Goal: Obtain resource: Obtain resource

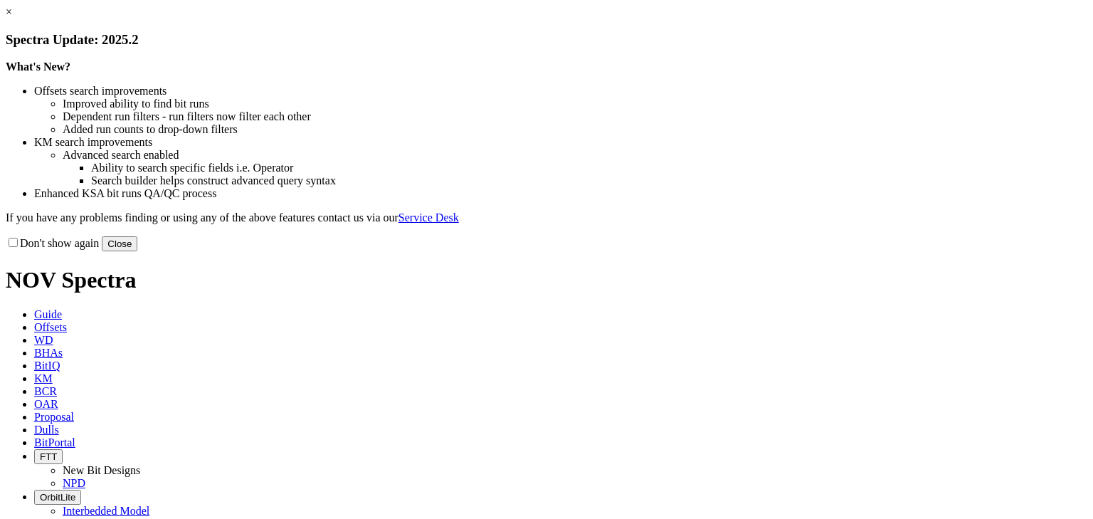
click at [12, 18] on link "×" at bounding box center [9, 12] width 6 height 12
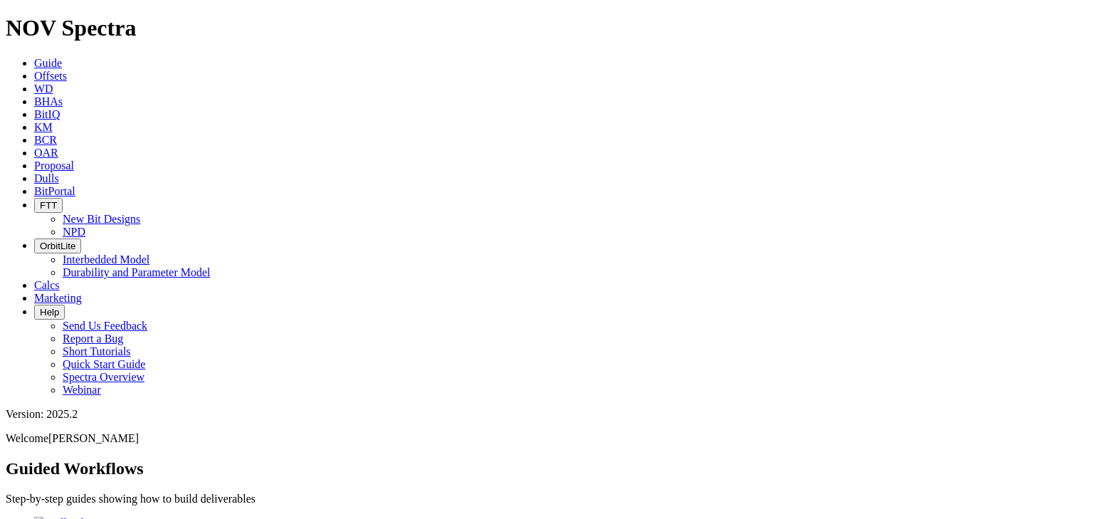
click at [67, 70] on span "Offsets" at bounding box center [50, 76] width 33 height 12
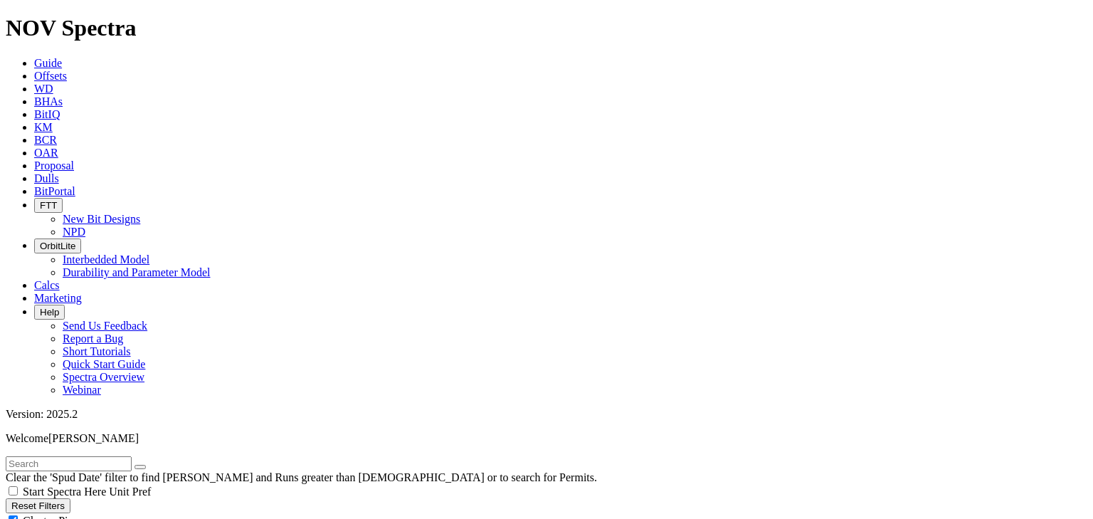
scroll to position [230300, 0]
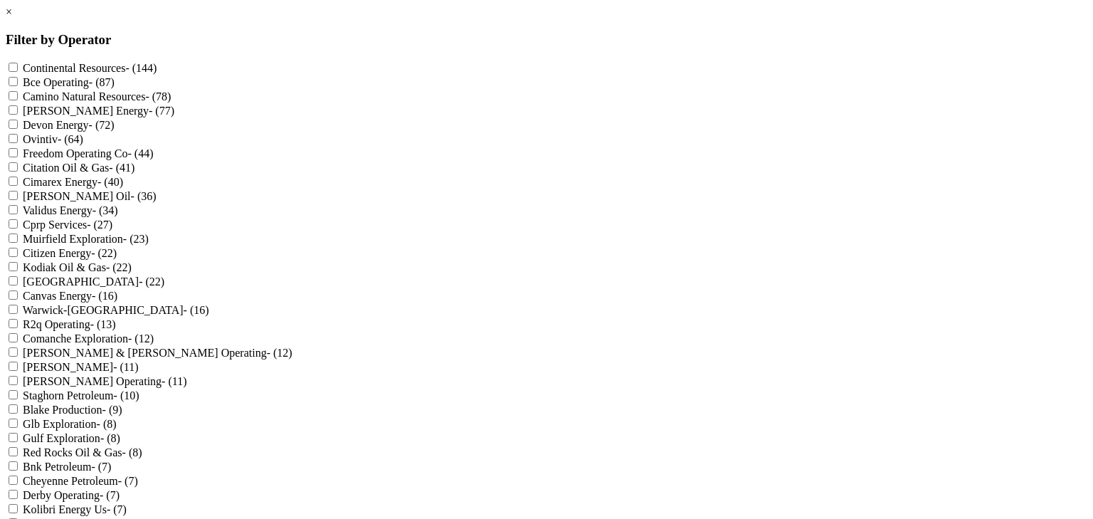
click at [18, 229] on Services "Cprp Services - (27)" at bounding box center [13, 223] width 9 height 9
checkbox Services "true"
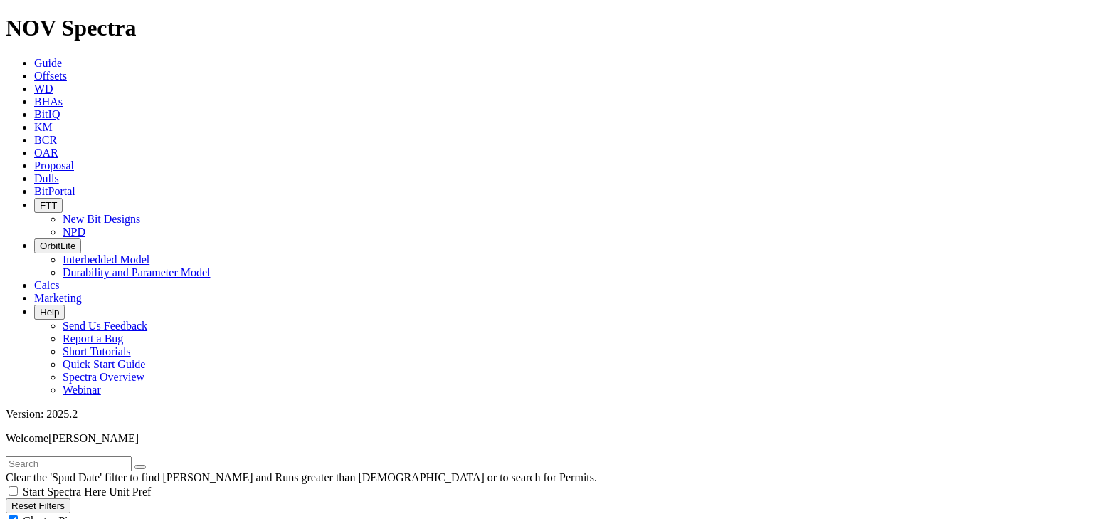
scroll to position [14234, 0]
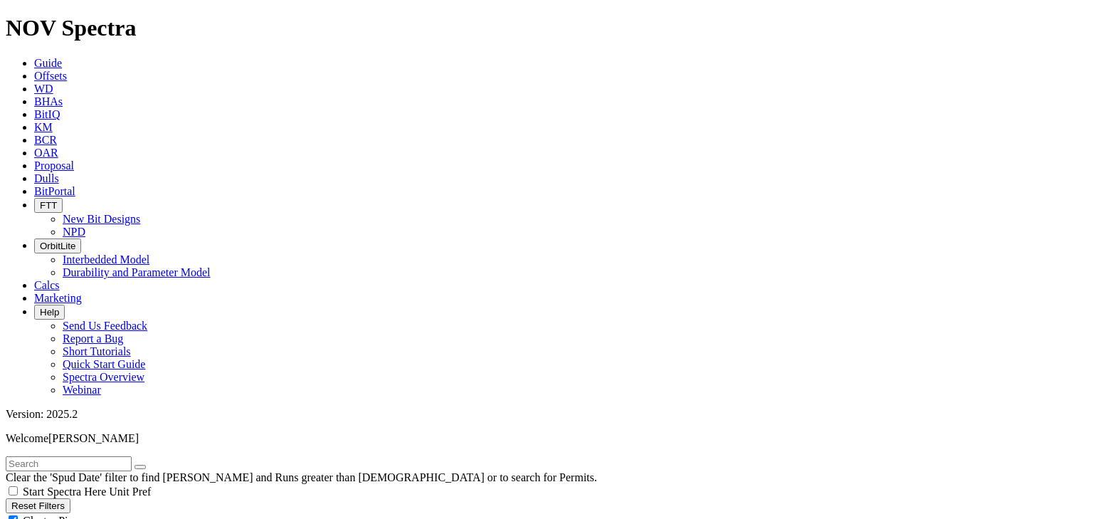
scroll to position [13721, 0]
